Goal: Navigation & Orientation: Find specific page/section

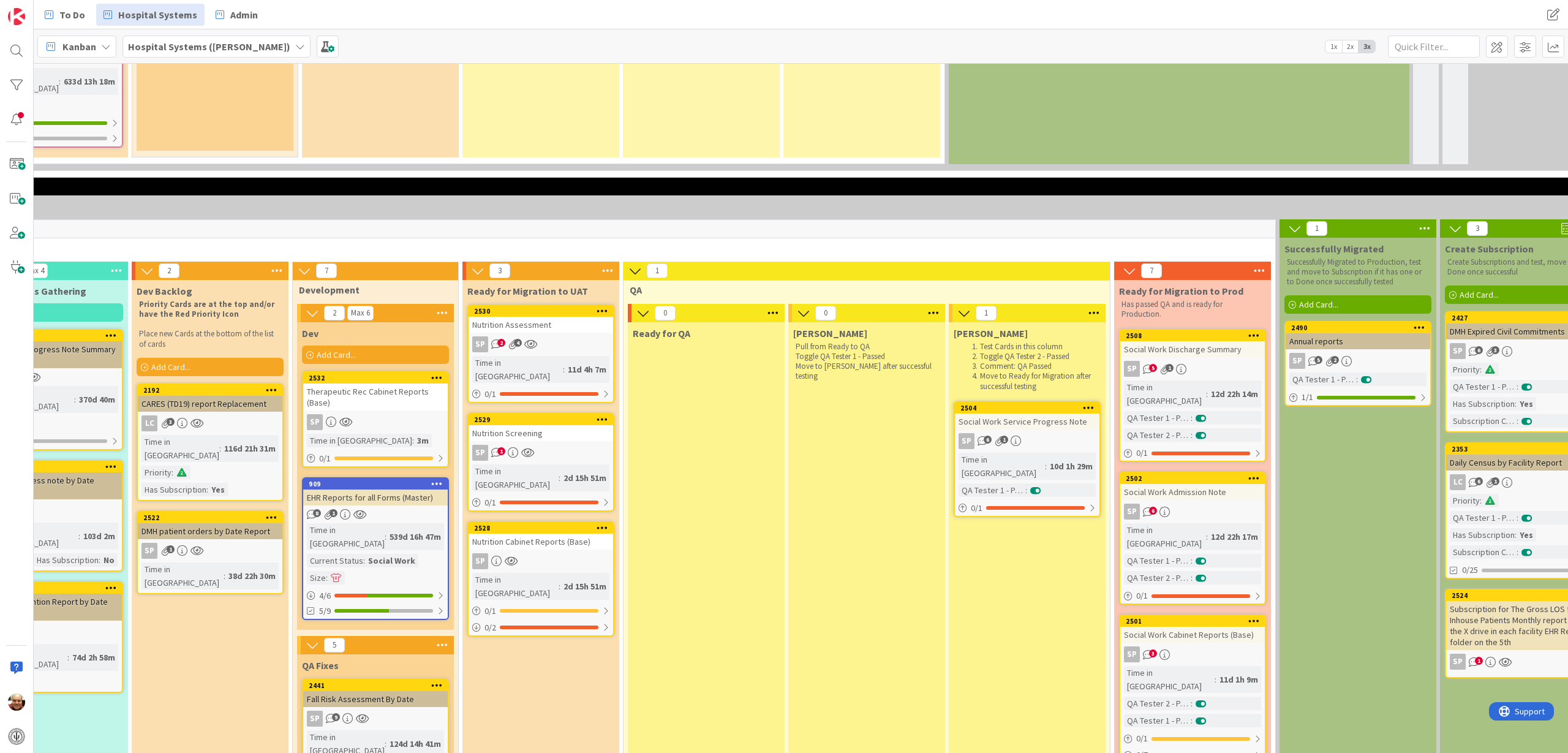
scroll to position [2143, 403]
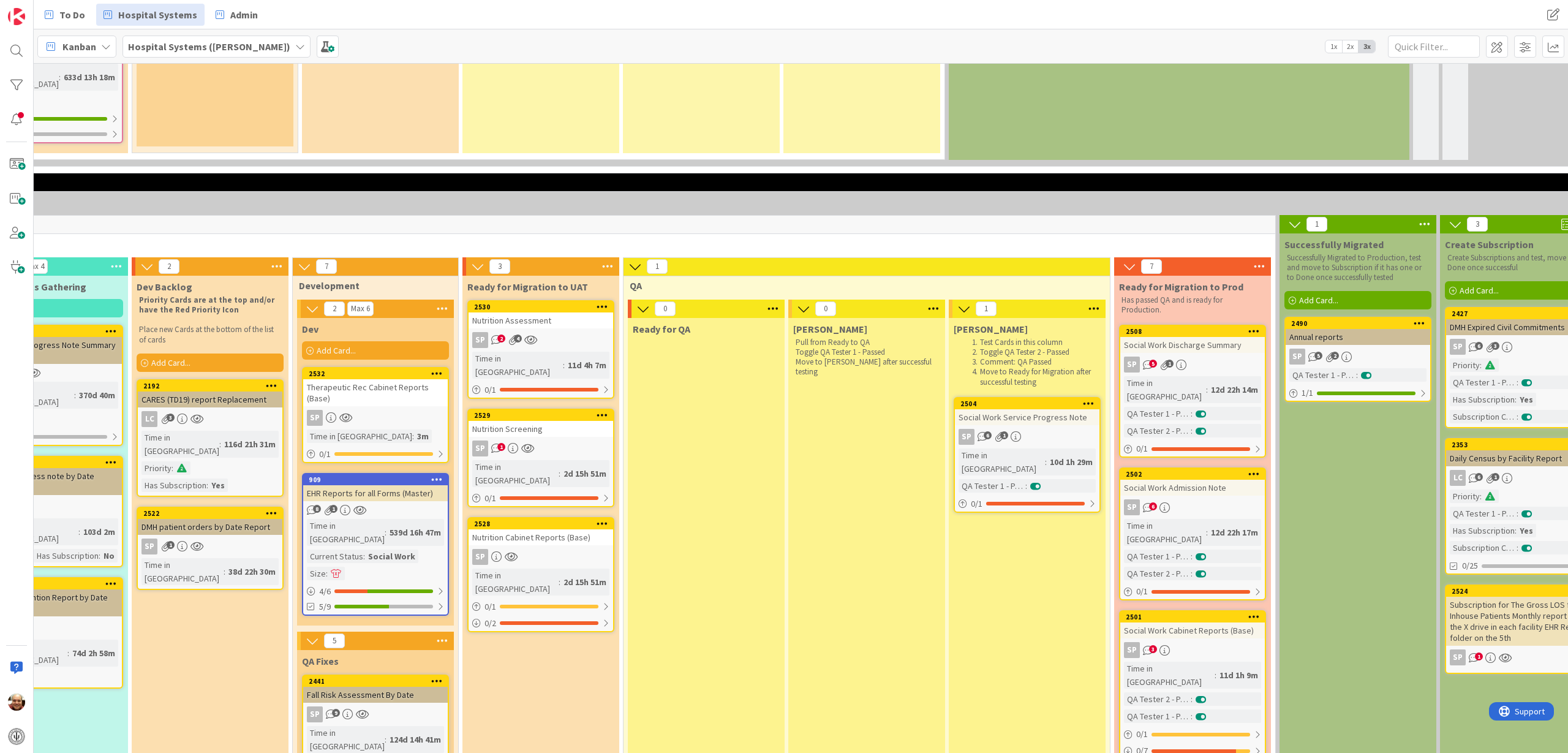
click at [580, 300] on link "2530 Nutrition Assessment SP 2 4 Time in Column : 11d 4h 7m 0 / 1" at bounding box center [541, 349] width 147 height 99
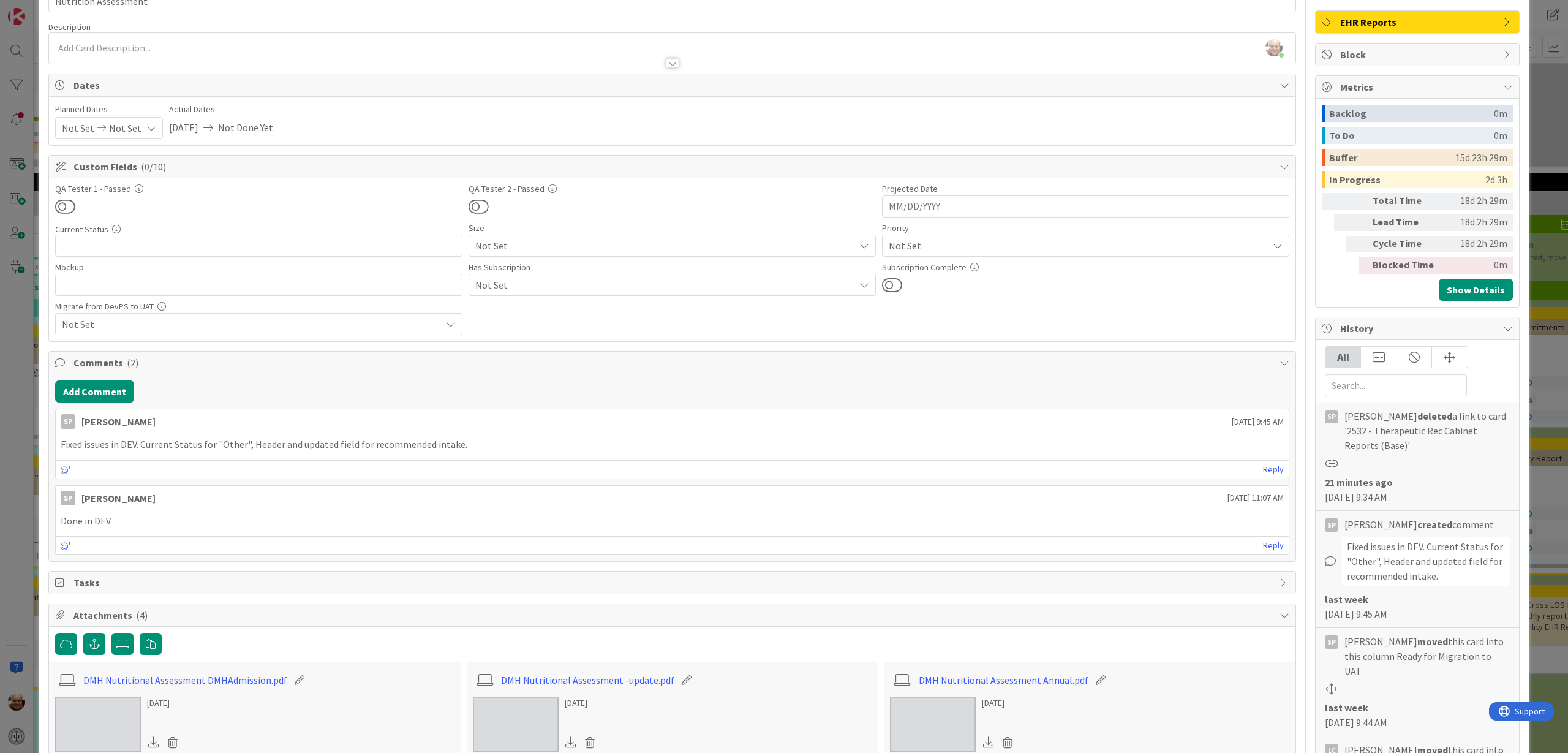
scroll to position [153, 0]
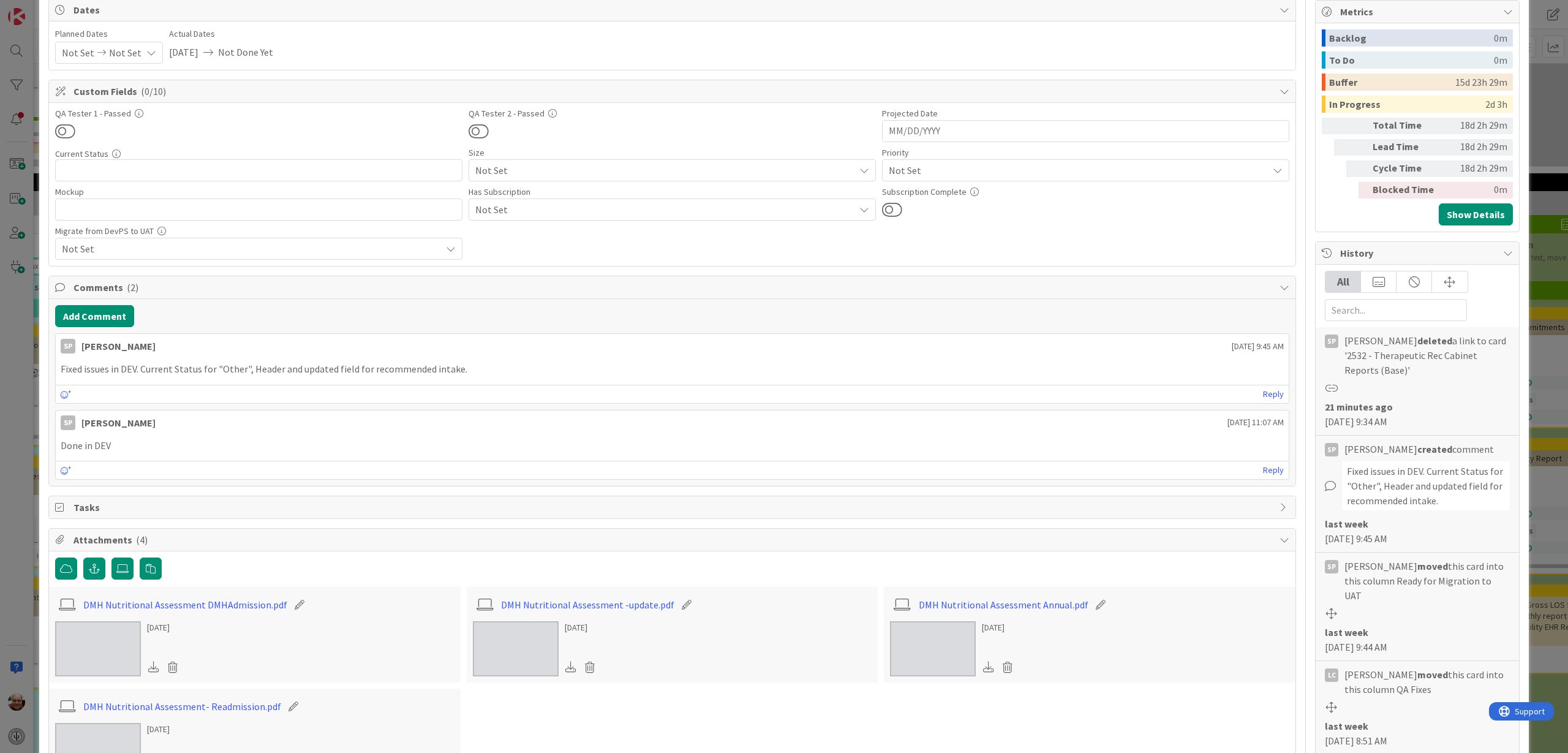
click at [1541, 224] on div "ID 2530 Hospital Systems ([PERSON_NAME]) Ready for Migration to UAT Title 20 / …" at bounding box center [784, 376] width 1568 height 753
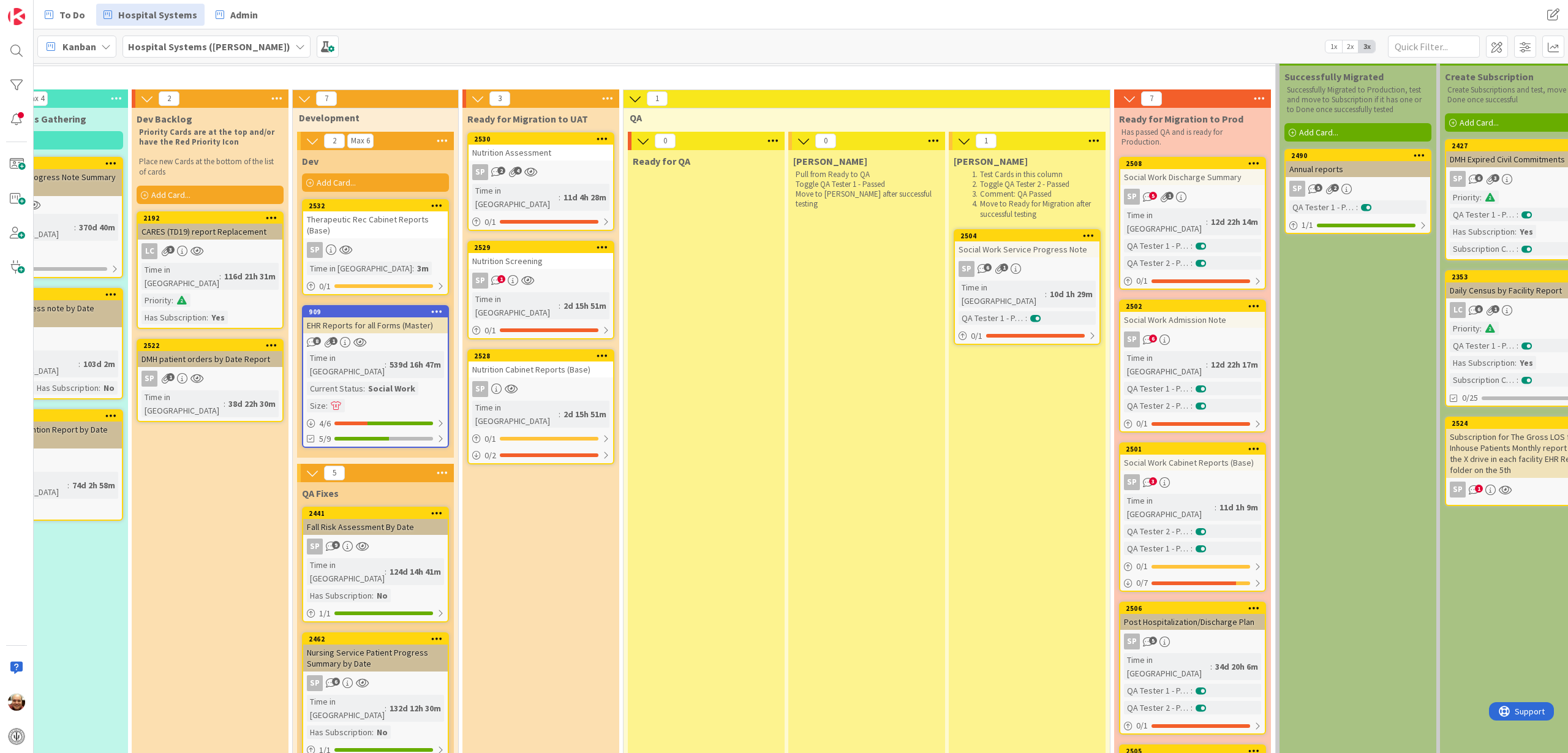
scroll to position [2067, 403]
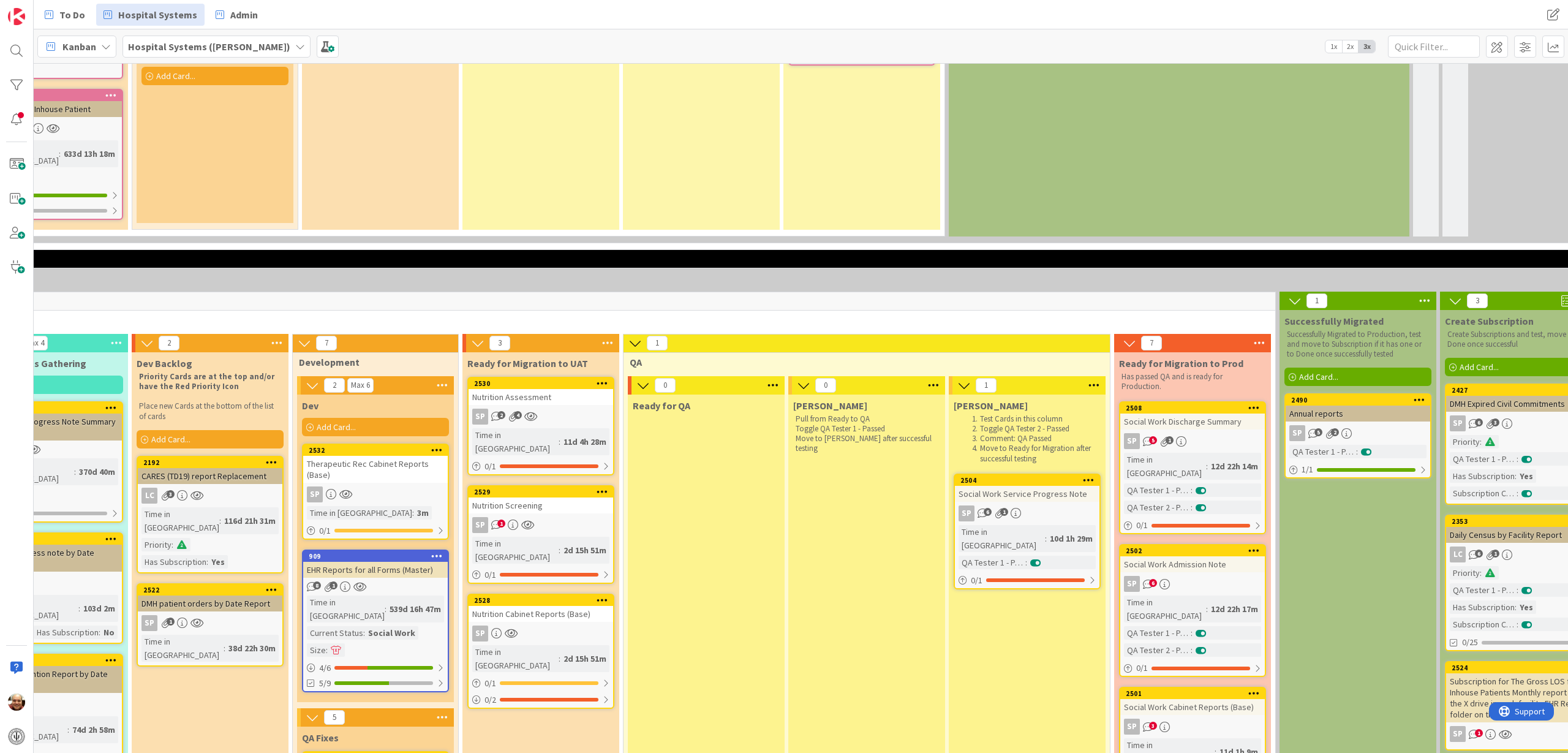
click at [1024, 505] on div "SP 6 1" at bounding box center [1027, 513] width 145 height 16
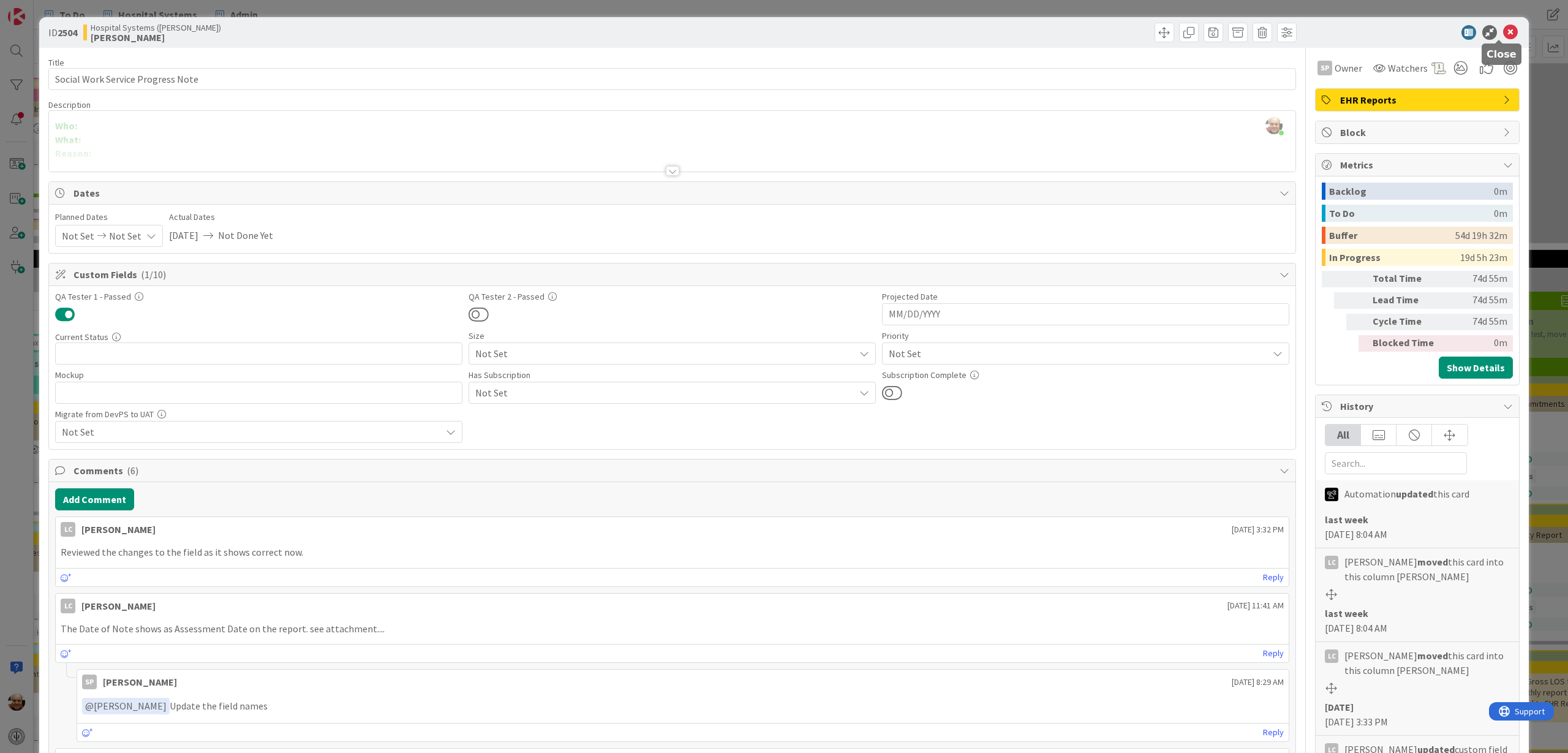
click at [1503, 29] on icon at bounding box center [1510, 32] width 15 height 15
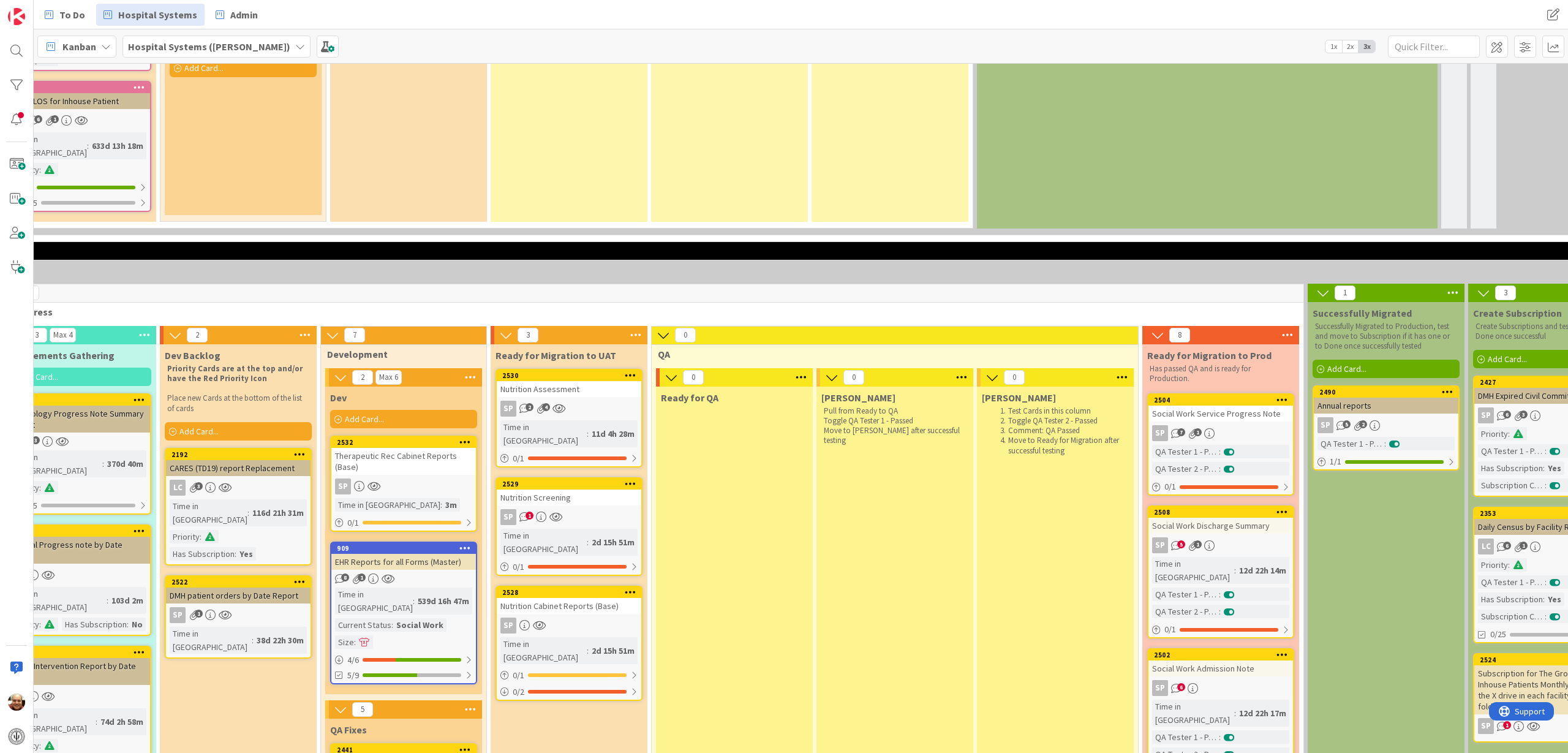
scroll to position [2049, 374]
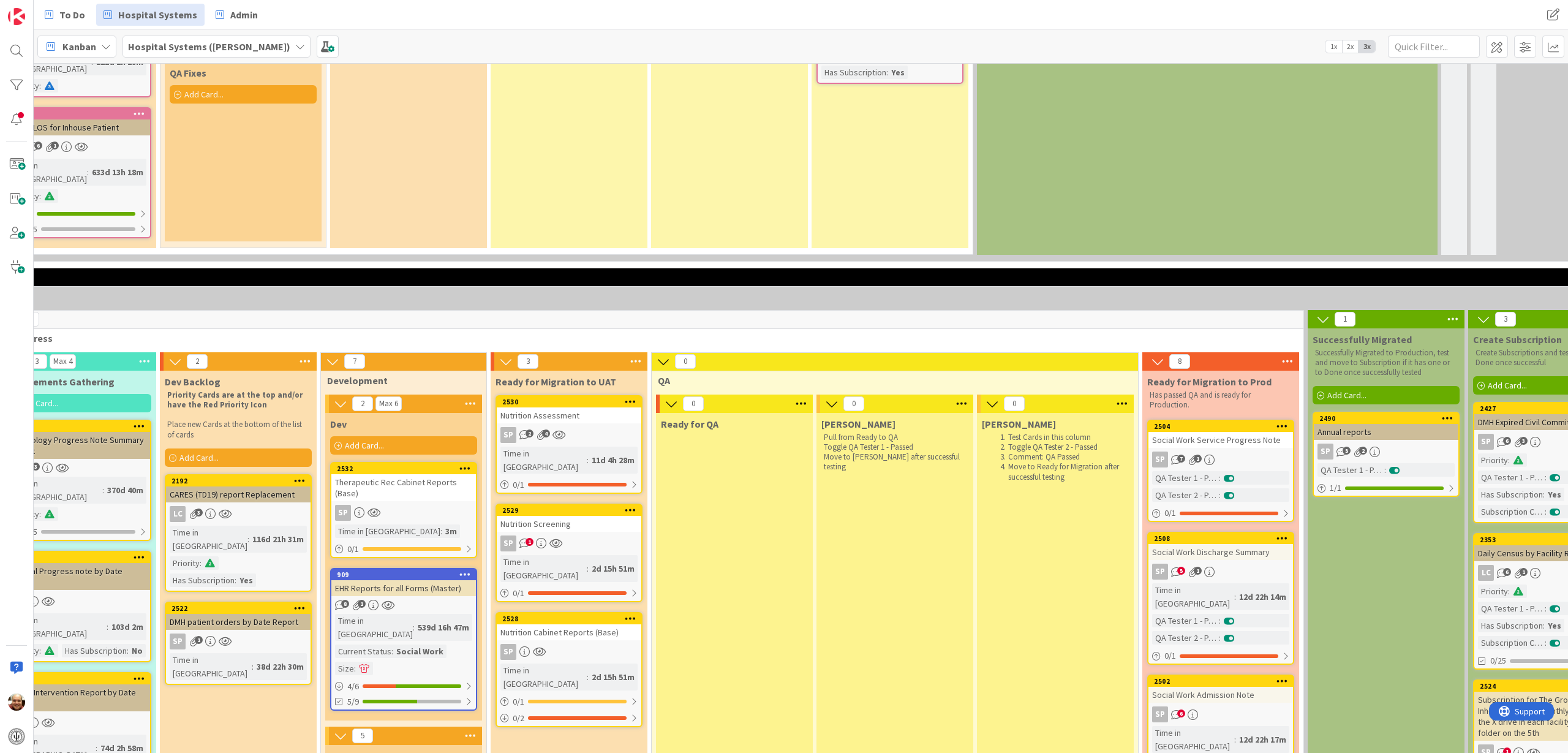
click at [435, 568] on link "909 EHR Reports for all Forms (Master) 8 1 Time in Column : 539d 16h 47m Curren…" at bounding box center [403, 639] width 147 height 143
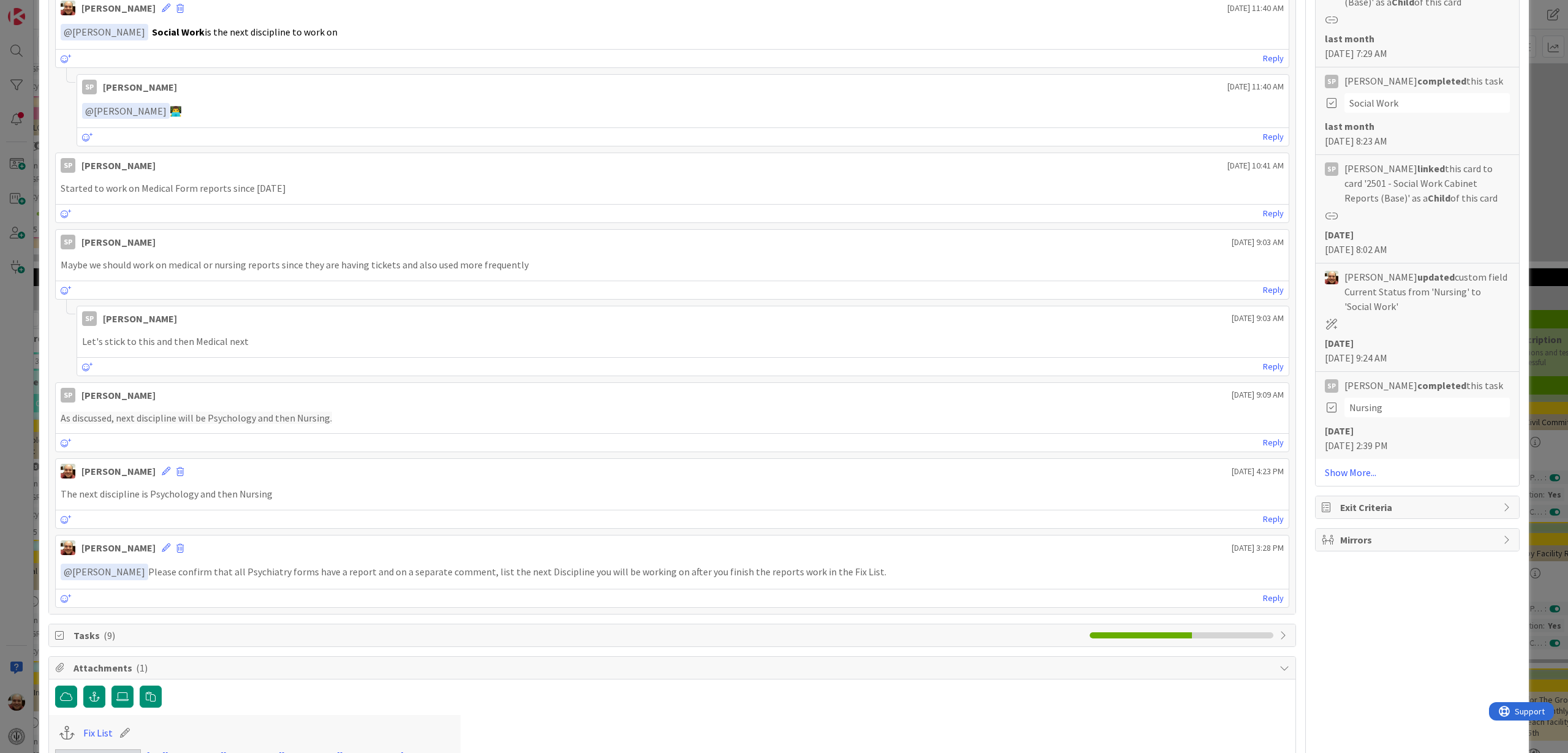
scroll to position [331, 0]
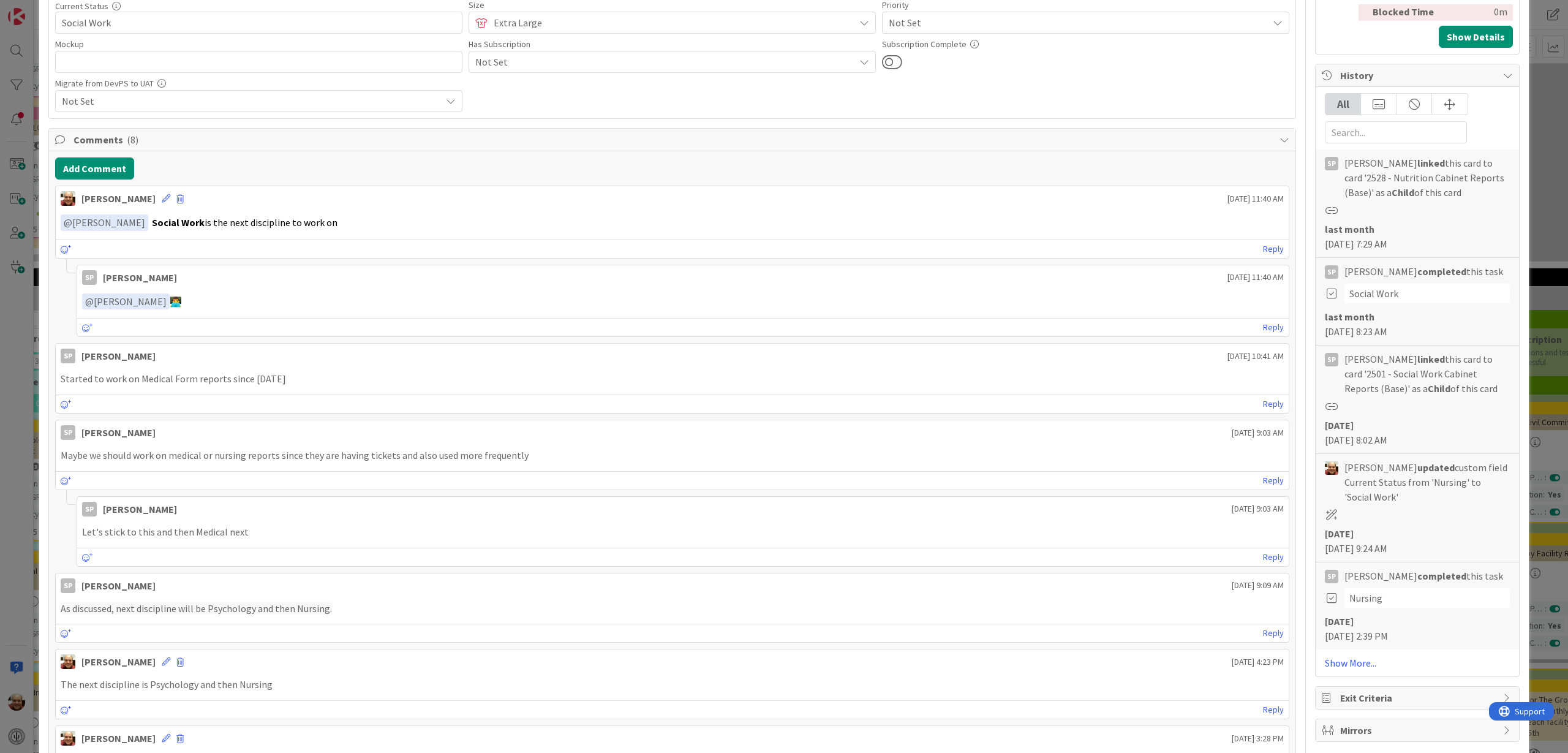
click at [1533, 101] on div "ID 909 Hospital Systems ([PERSON_NAME]) Dev Title 34 / 128 EHR Reports for all …" at bounding box center [784, 376] width 1568 height 753
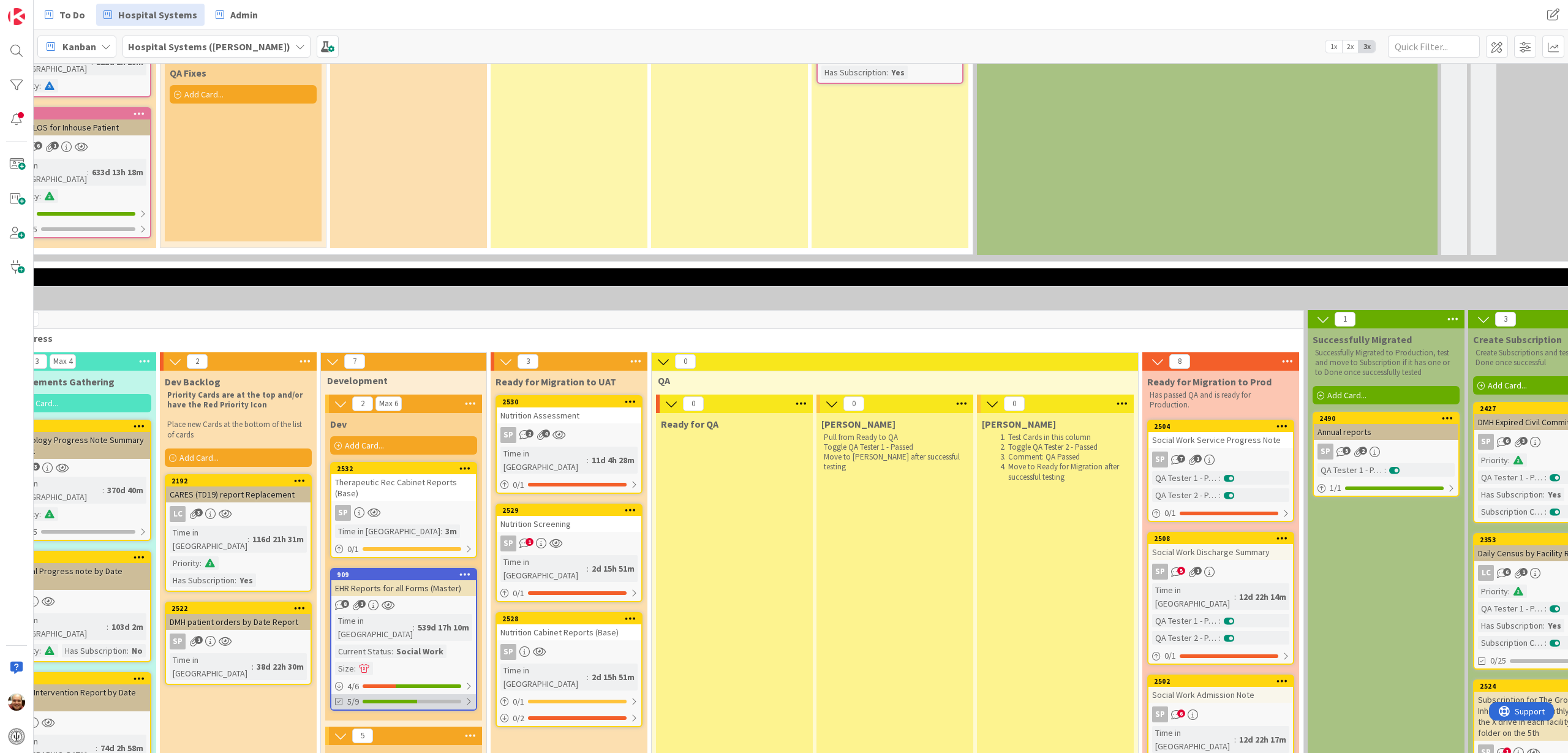
click at [403, 699] on div at bounding box center [390, 701] width 55 height 4
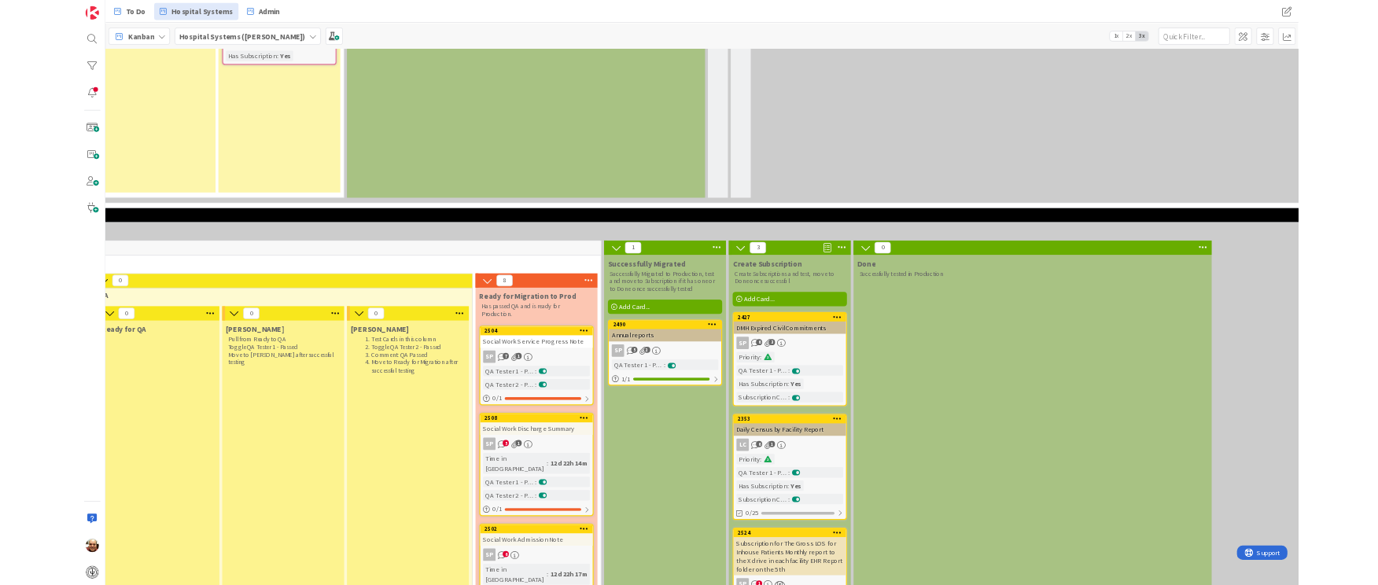
scroll to position [2631, 1323]
